Goal: Information Seeking & Learning: Find specific fact

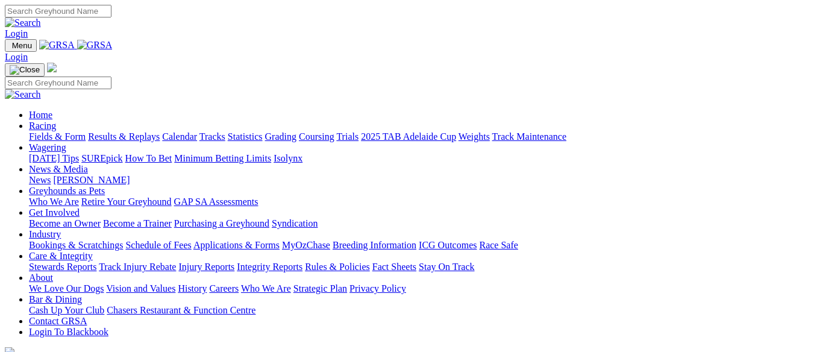
click at [72, 131] on link "Fields & Form" at bounding box center [57, 136] width 57 height 10
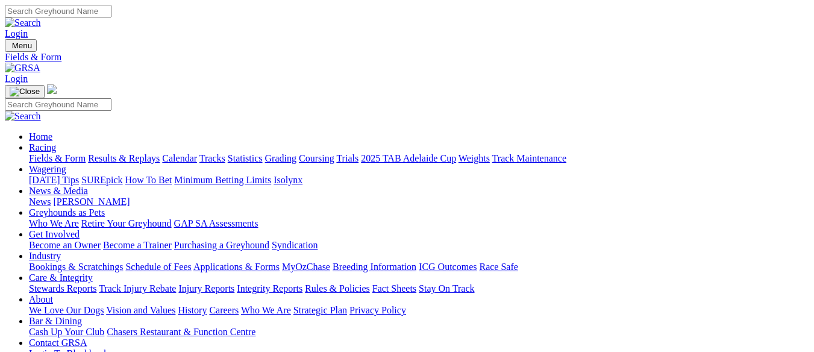
type input "[DATE]"
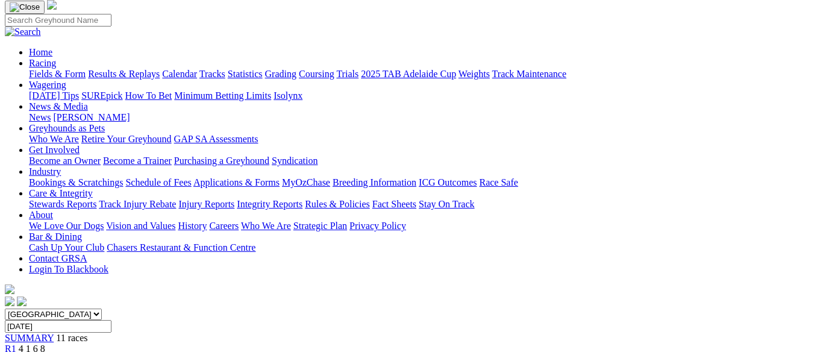
scroll to position [72, 0]
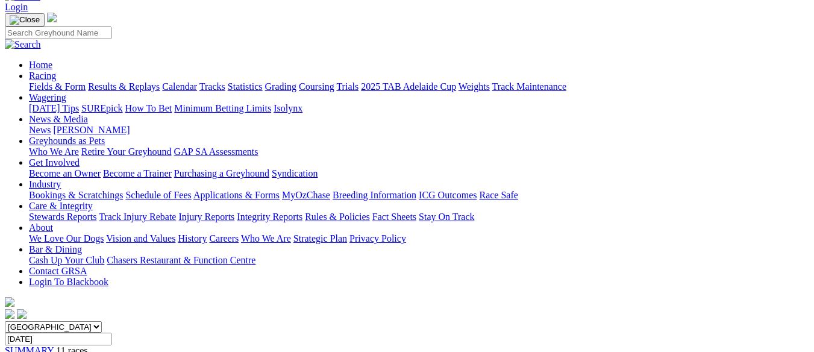
click at [54, 345] on span "SUMMARY" at bounding box center [29, 350] width 49 height 10
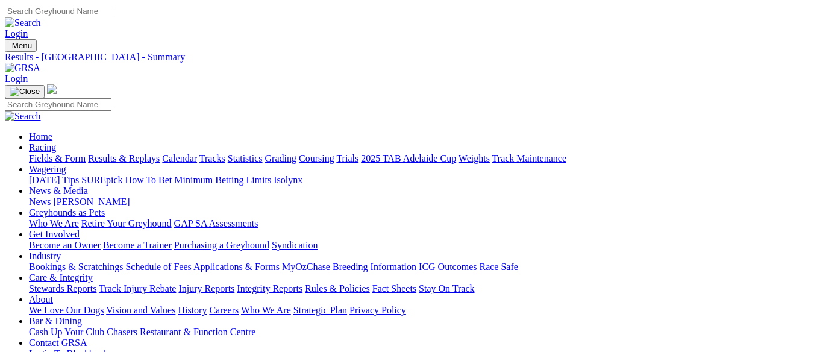
type input "Sunday, 3 Aug 2025"
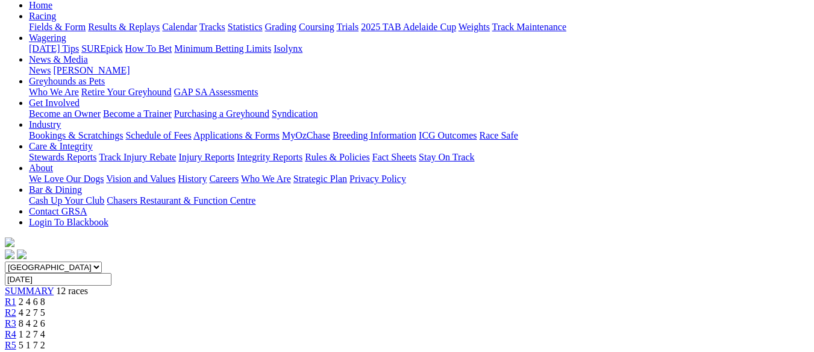
scroll to position [132, 0]
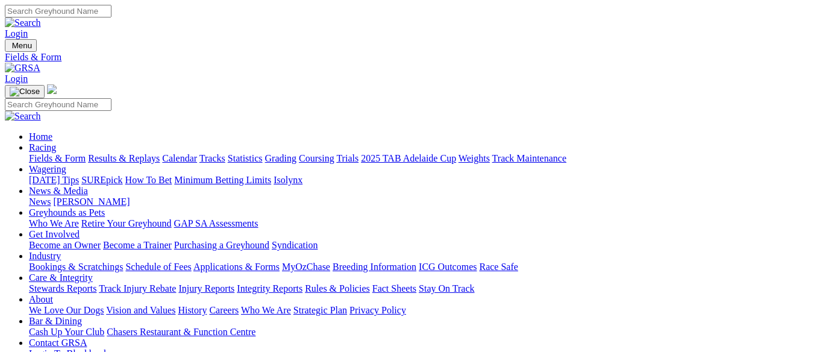
click at [112, 14] on input "Search" at bounding box center [58, 11] width 107 height 13
click at [112, 14] on input "Pawsome Storm" at bounding box center [58, 11] width 107 height 13
click at [112, 16] on input "Pawsome Storm" at bounding box center [58, 11] width 107 height 13
type input "Paws ome Storm"
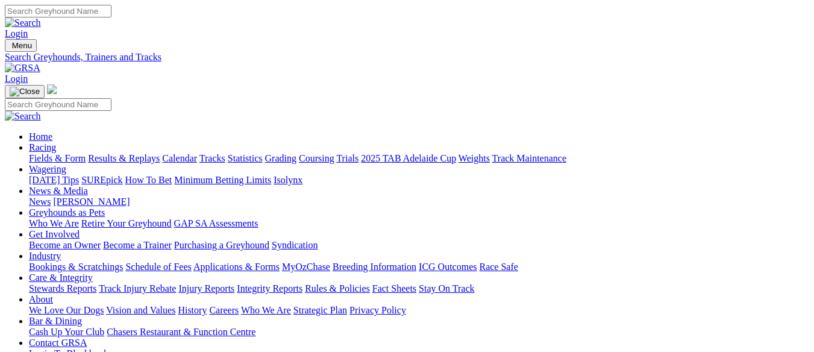
type input "Paws Some Storm"
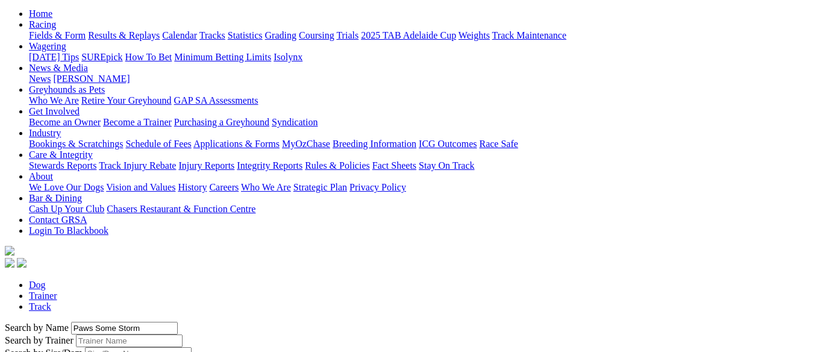
scroll to position [124, 0]
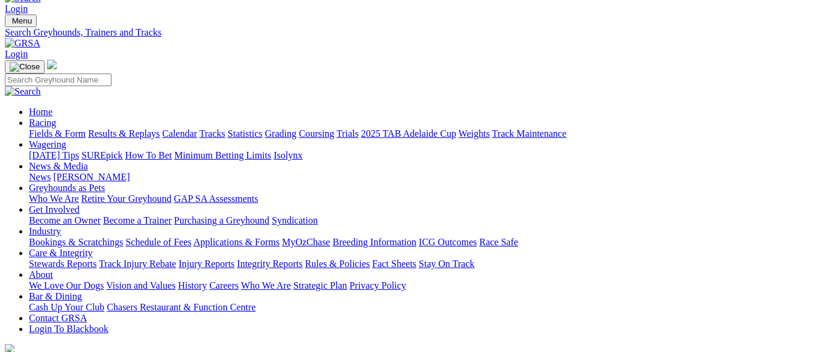
scroll to position [41, 0]
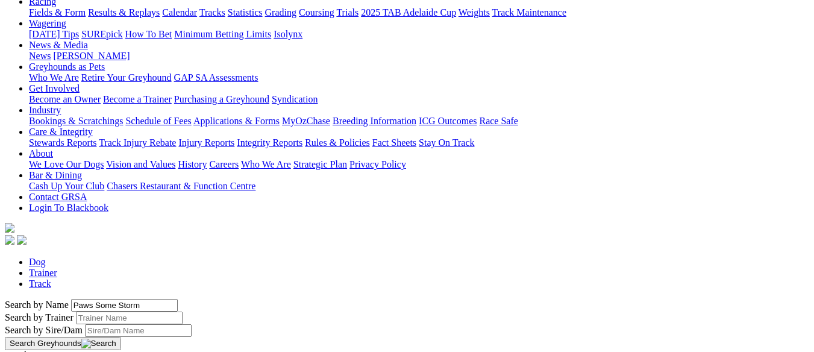
scroll to position [144, 0]
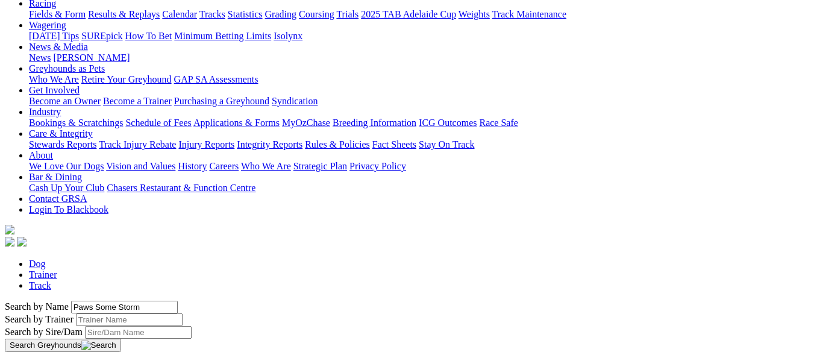
click at [89, 313] on input "Search by Trainer name" at bounding box center [129, 319] width 107 height 13
click at [71, 301] on input "Paws Some Storm" at bounding box center [124, 307] width 107 height 13
type input "Paw Some Storm"
click at [76, 313] on input "Search by Trainer name" at bounding box center [129, 319] width 107 height 13
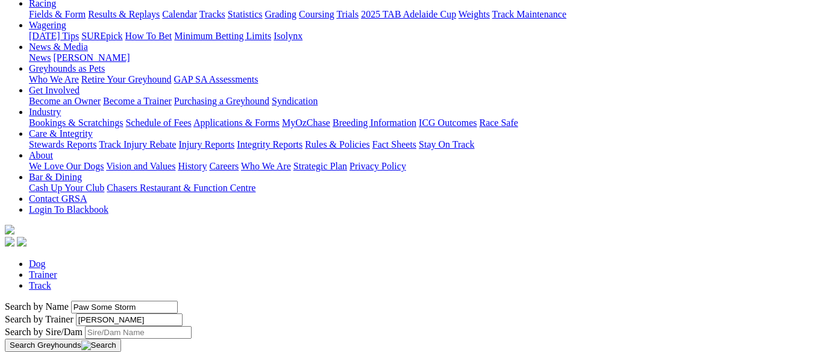
type input "Dave Green"
click at [121, 339] on button "Search Greyhounds" at bounding box center [63, 345] width 116 height 13
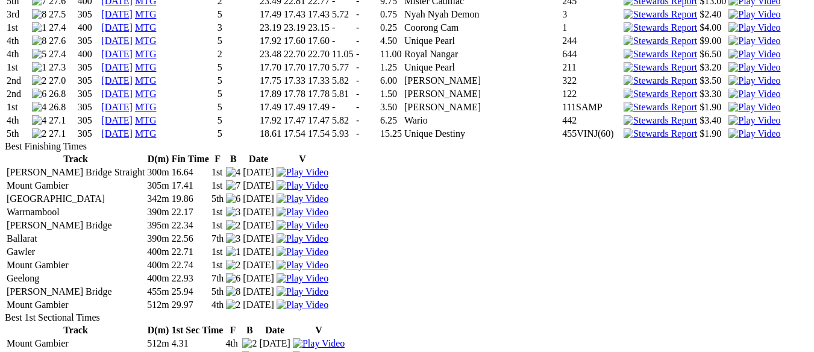
scroll to position [2118, 0]
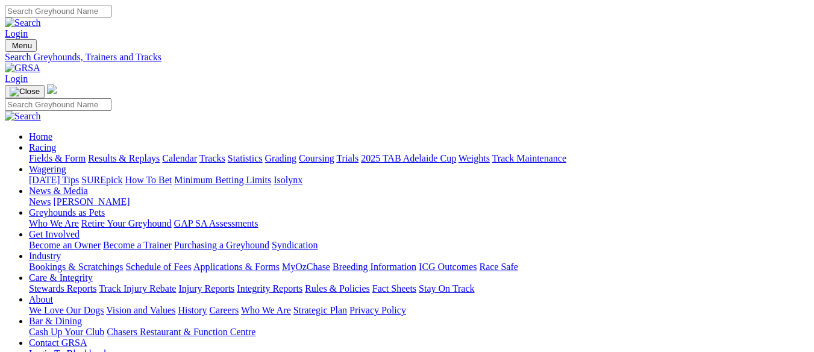
scroll to position [124, 0]
click at [29, 153] on link "Fields & Form" at bounding box center [57, 158] width 57 height 10
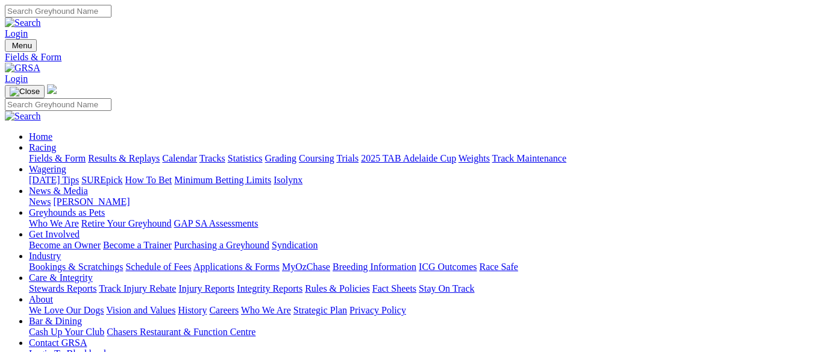
type input "Sunday, 25 May 2025"
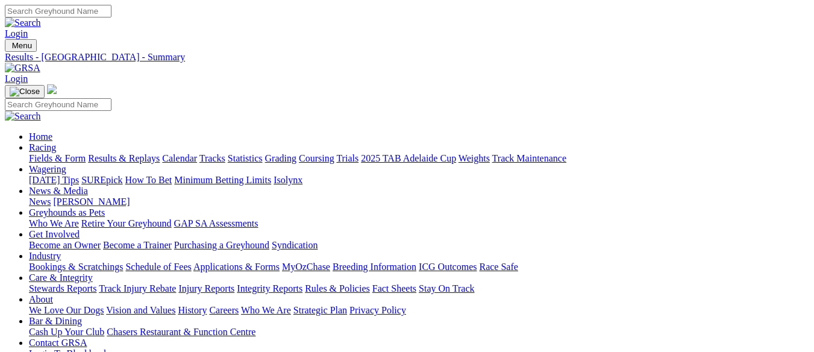
drag, startPoint x: 672, startPoint y: 269, endPoint x: 652, endPoint y: 274, distance: 20.3
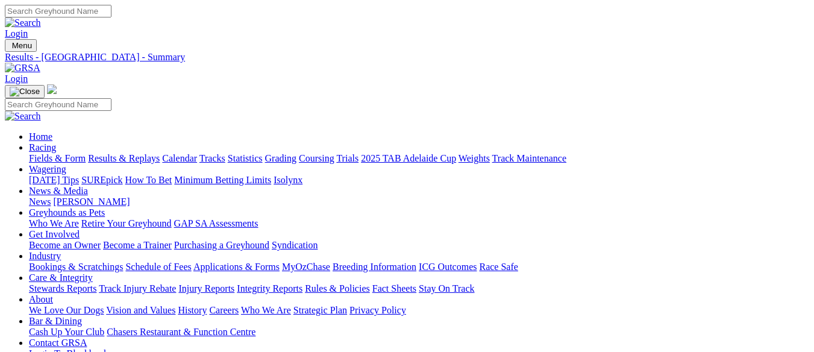
click at [201, 5] on div "Login" at bounding box center [407, 22] width 805 height 34
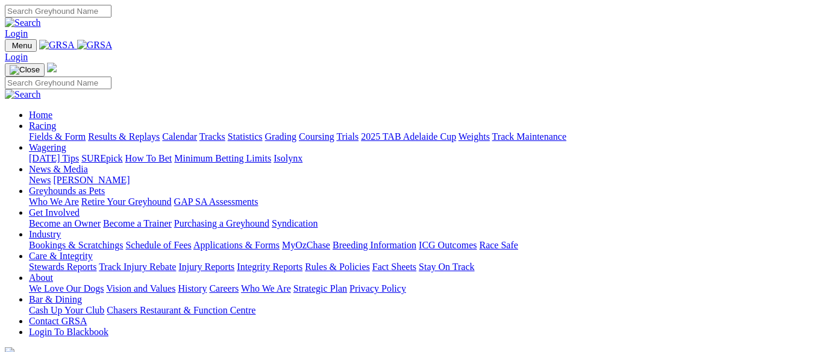
scroll to position [523, 0]
